Goal: Transaction & Acquisition: Purchase product/service

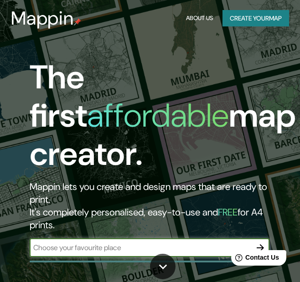
click at [261, 245] on icon "button" at bounding box center [260, 247] width 11 height 11
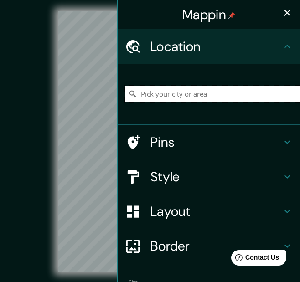
click at [205, 93] on input "Pick your city or area" at bounding box center [212, 94] width 175 height 16
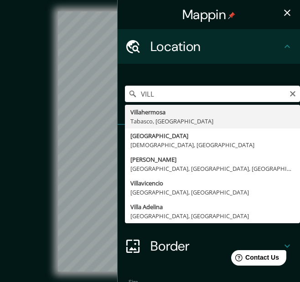
type input "Villahermosa, [GEOGRAPHIC_DATA], [GEOGRAPHIC_DATA]"
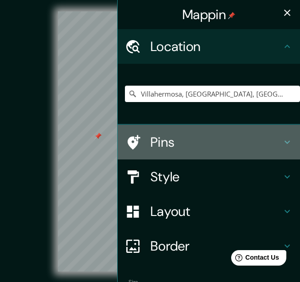
click at [181, 153] on div "Pins" at bounding box center [209, 142] width 182 height 35
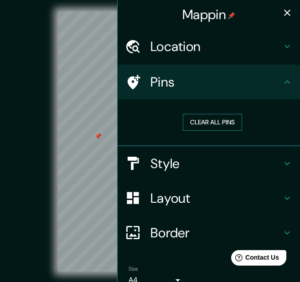
click at [197, 124] on button "Clear all pins" at bounding box center [212, 122] width 59 height 17
click at [282, 14] on icon "button" at bounding box center [286, 12] width 11 height 11
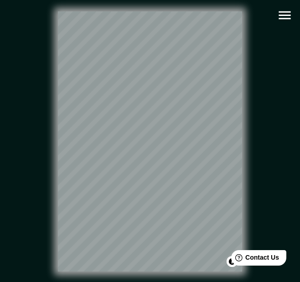
click at [276, 17] on button "button" at bounding box center [284, 15] width 23 height 23
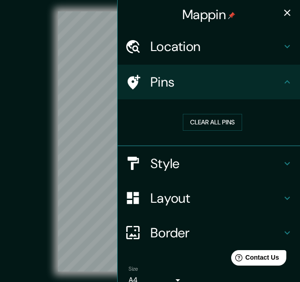
scroll to position [44, 0]
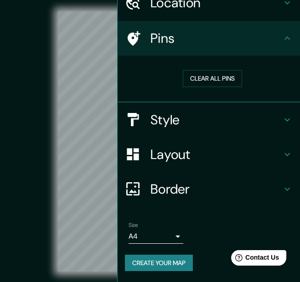
click at [168, 265] on button "Create your map" at bounding box center [159, 263] width 68 height 17
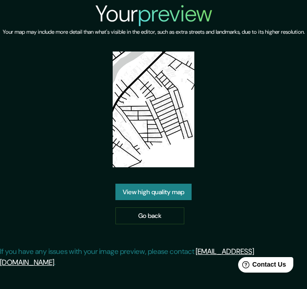
click at [175, 200] on link "View high quality map" at bounding box center [153, 192] width 76 height 17
